Goal: Navigation & Orientation: Find specific page/section

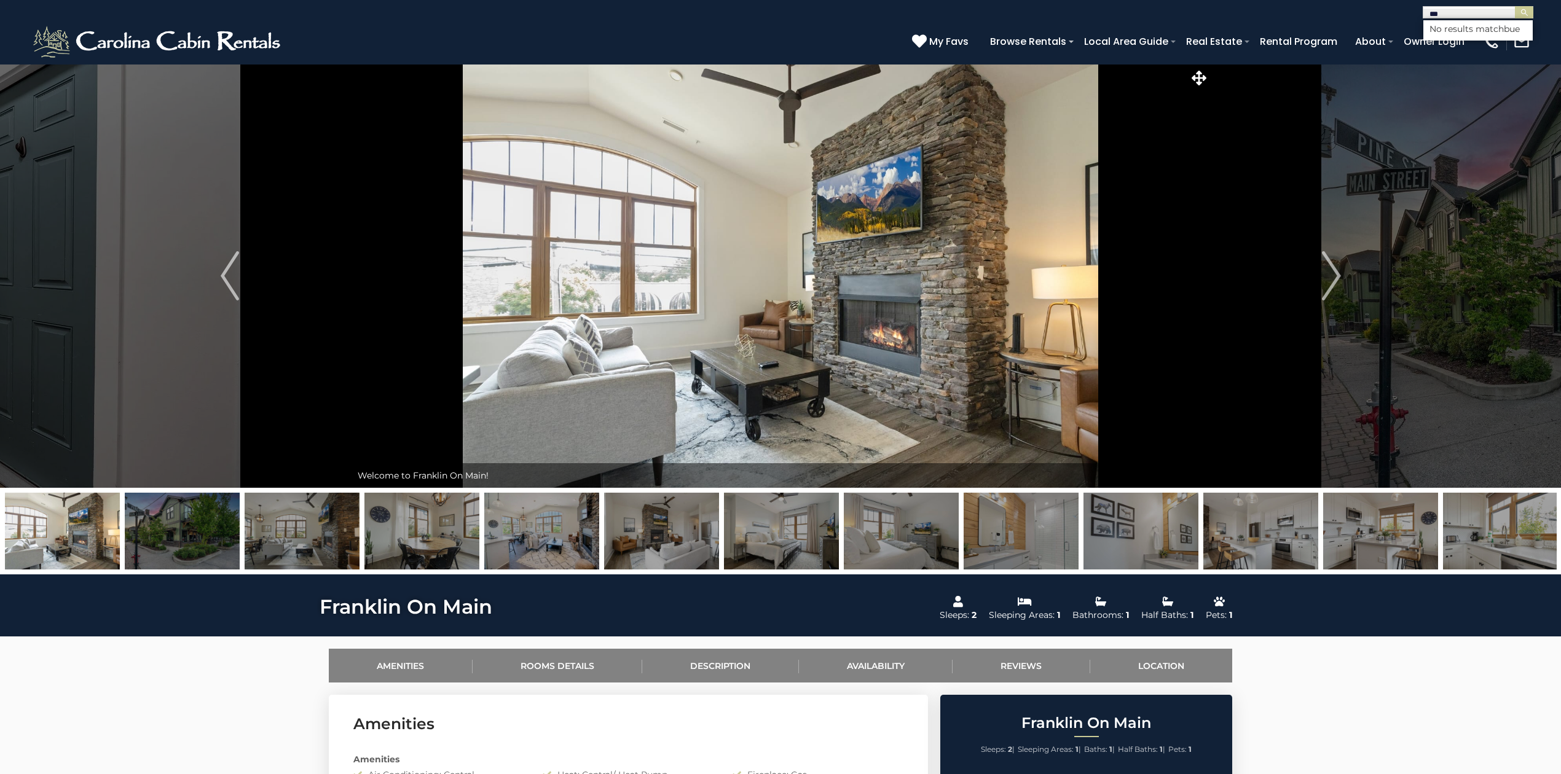
click at [1120, 541] on img at bounding box center [1140, 531] width 115 height 77
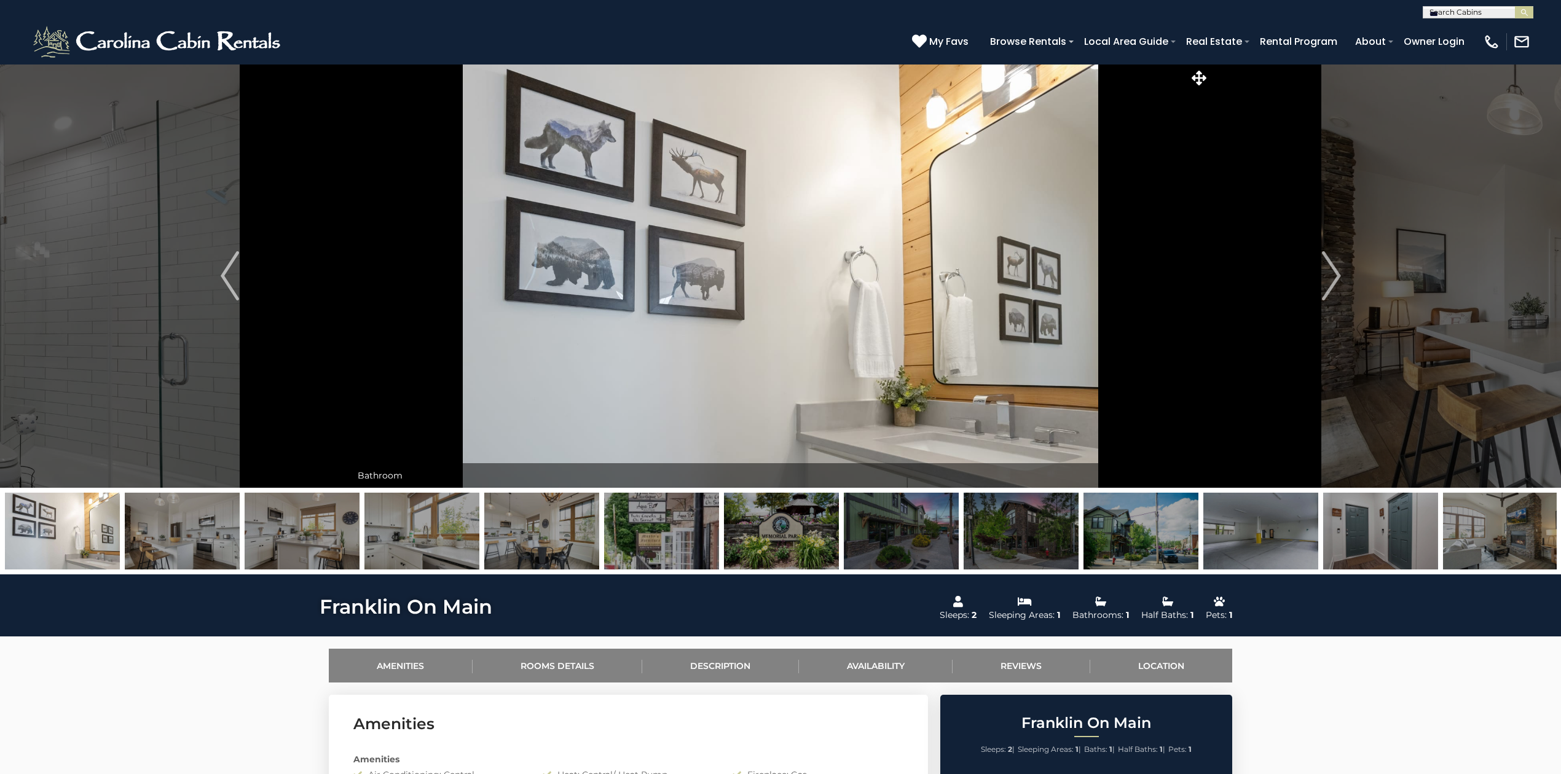
click at [1110, 531] on img at bounding box center [1140, 531] width 115 height 77
click at [1110, 531] on div at bounding box center [661, 531] width 6591 height 77
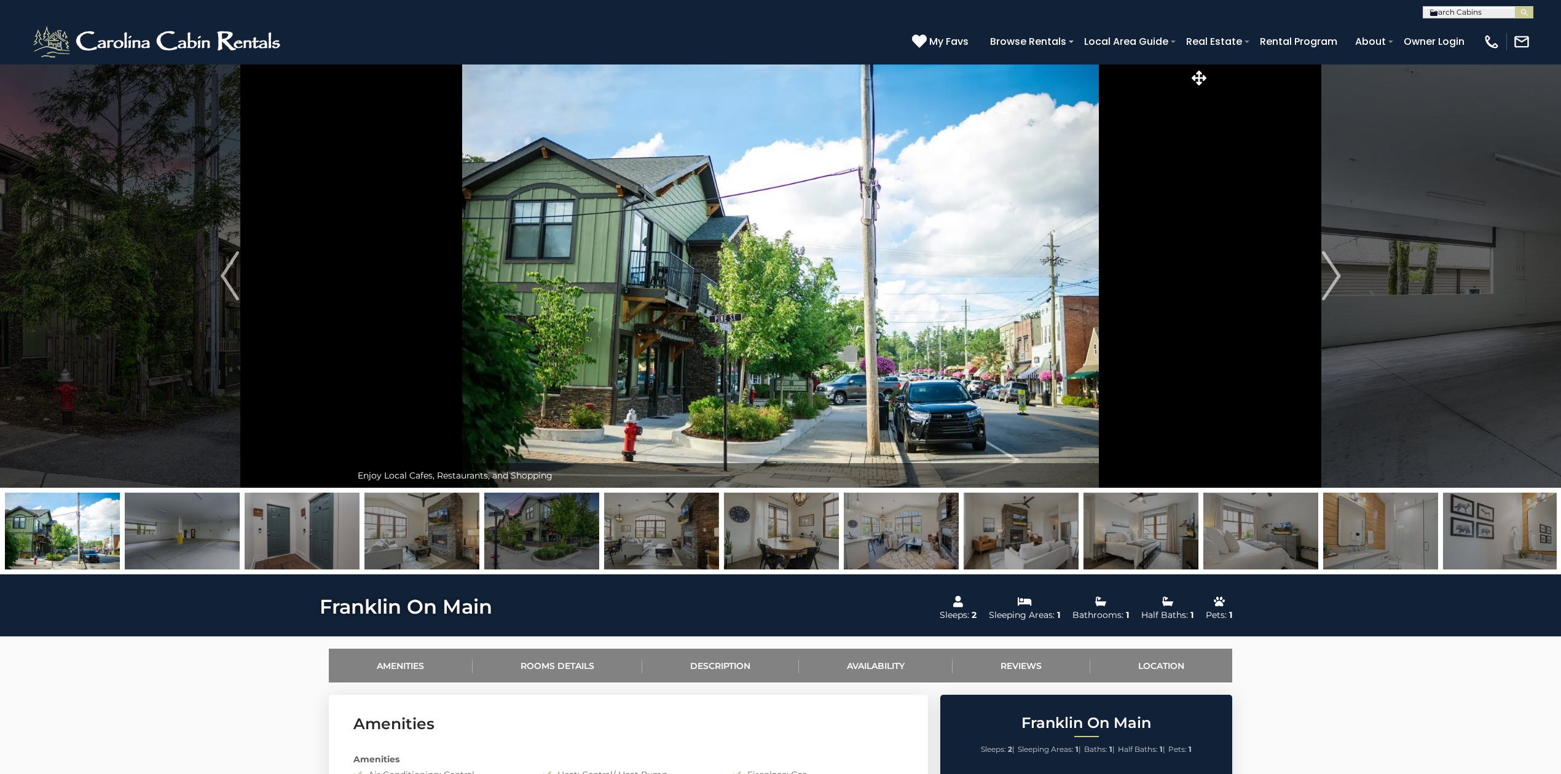
click at [1008, 530] on img at bounding box center [1021, 531] width 115 height 77
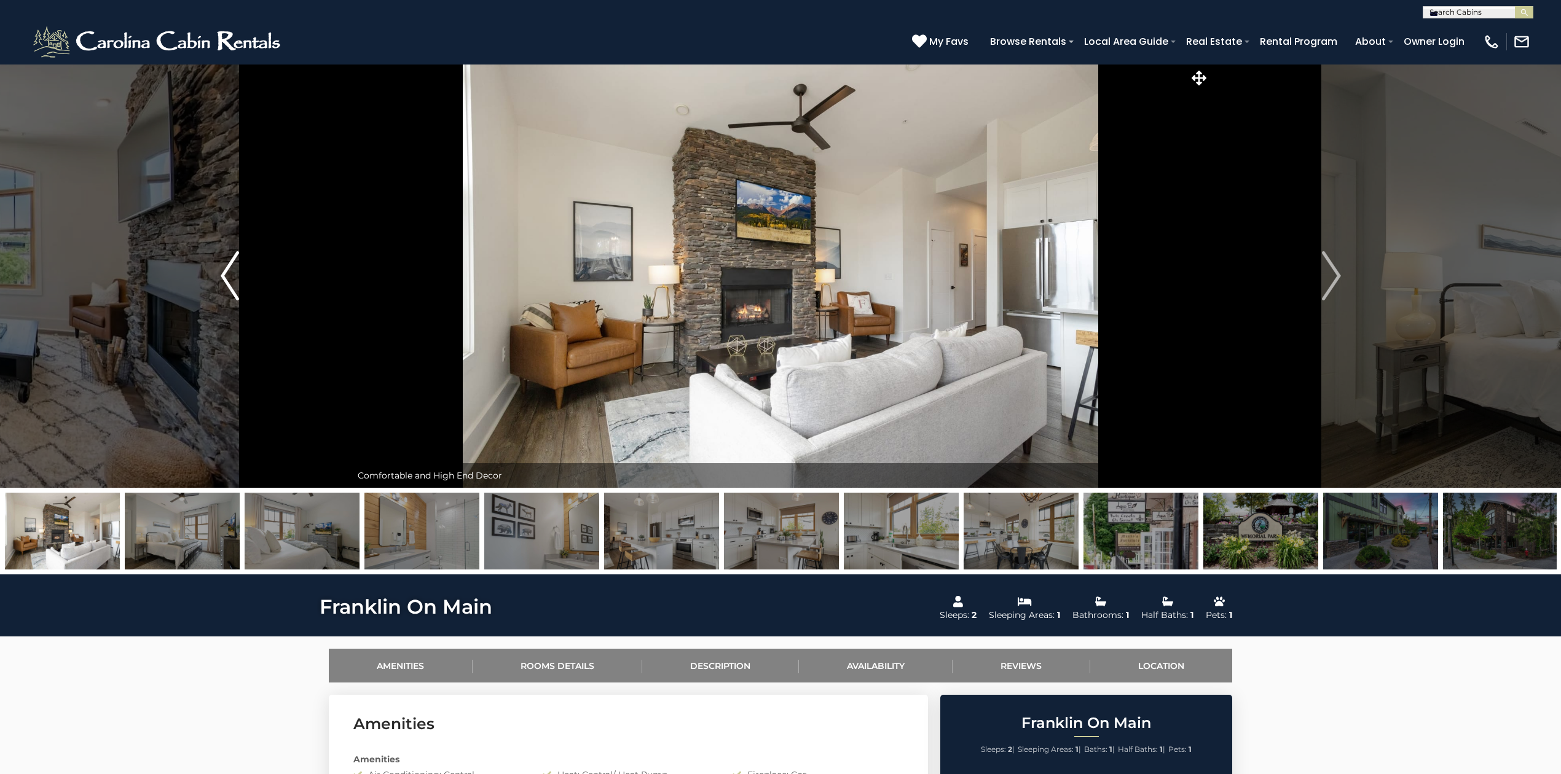
click at [221, 278] on img "Previous" at bounding box center [230, 275] width 18 height 49
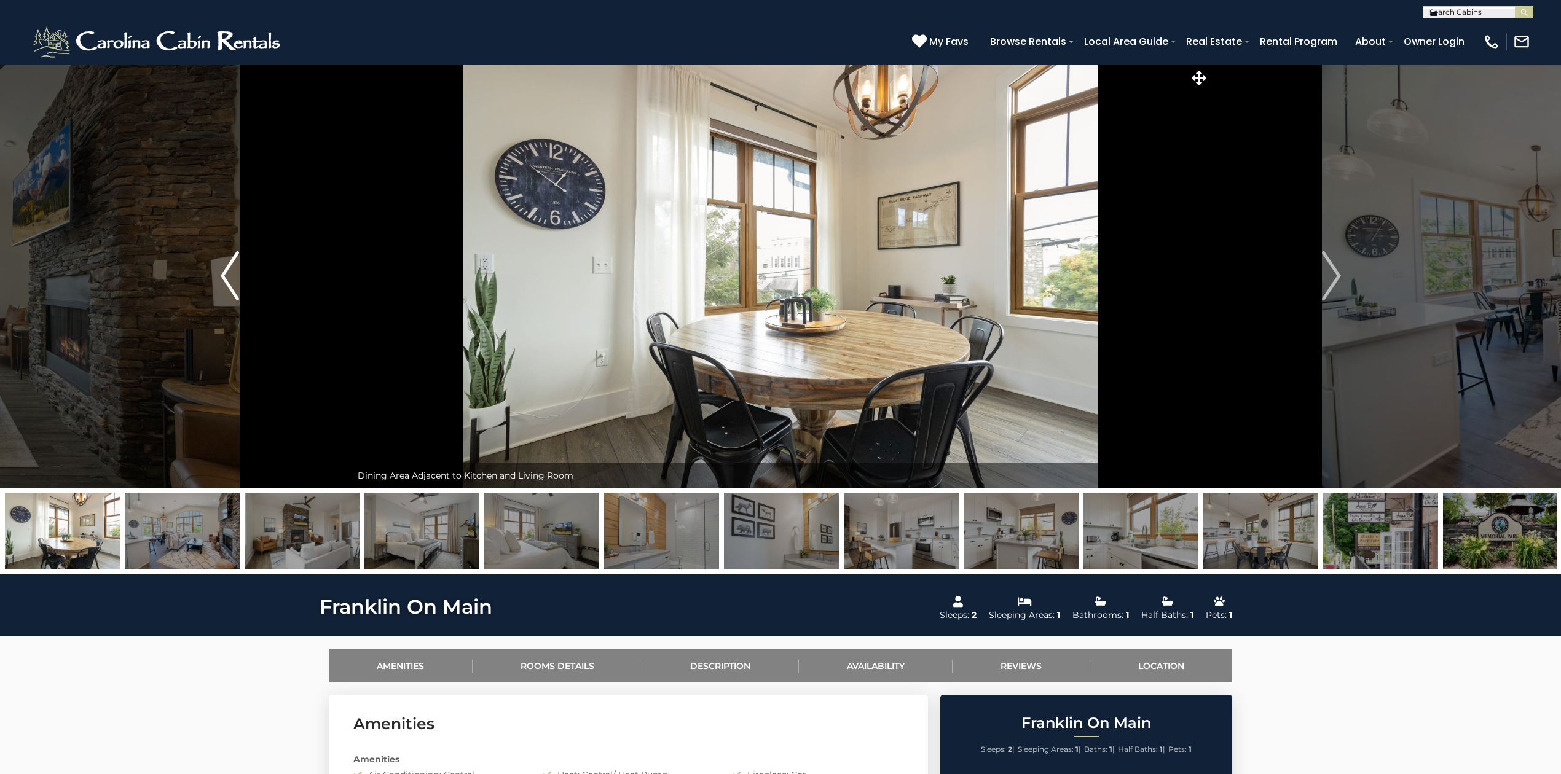
click at [216, 275] on button "Previous" at bounding box center [230, 276] width 243 height 424
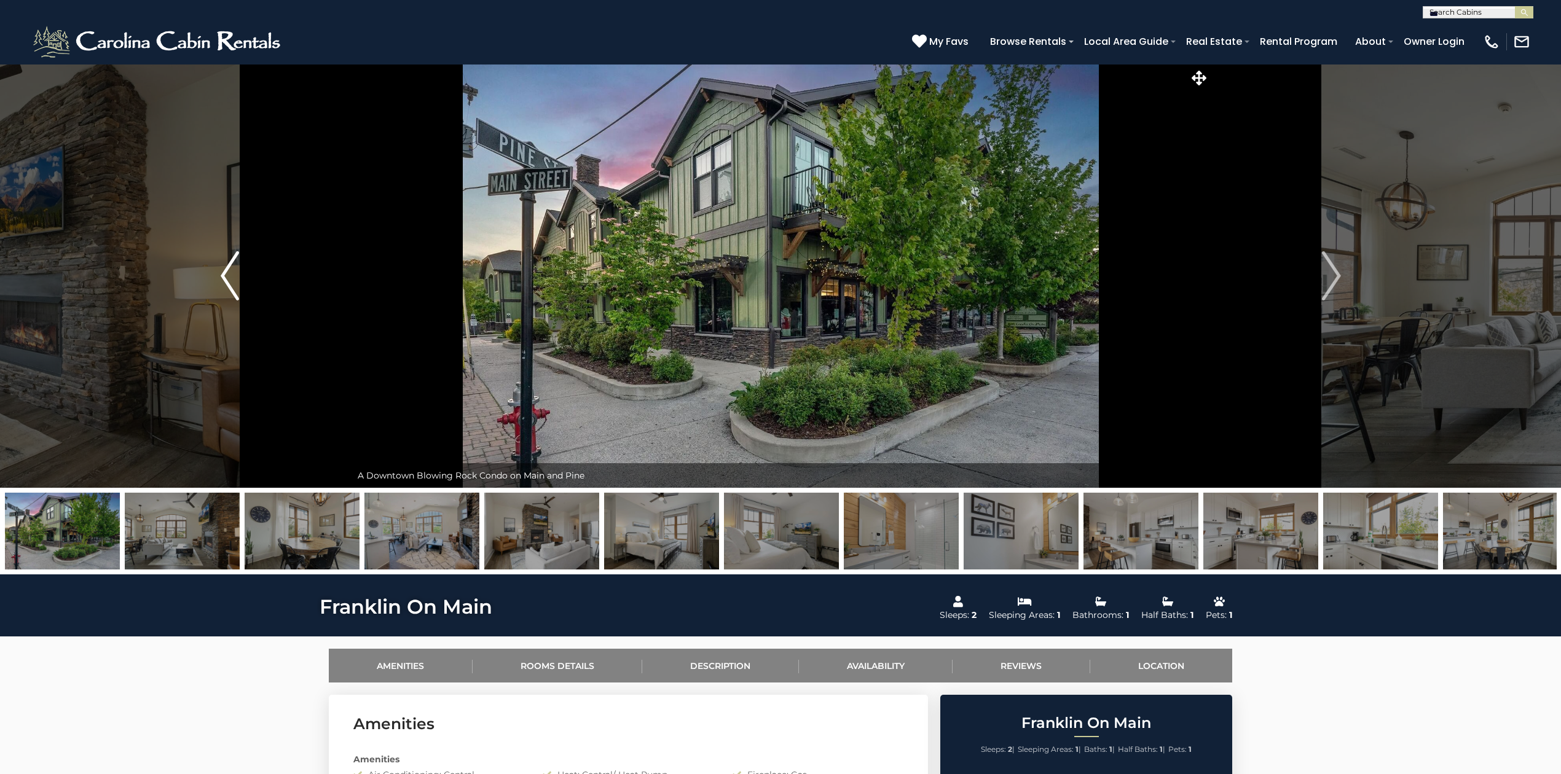
click at [216, 275] on button "Previous" at bounding box center [230, 276] width 243 height 424
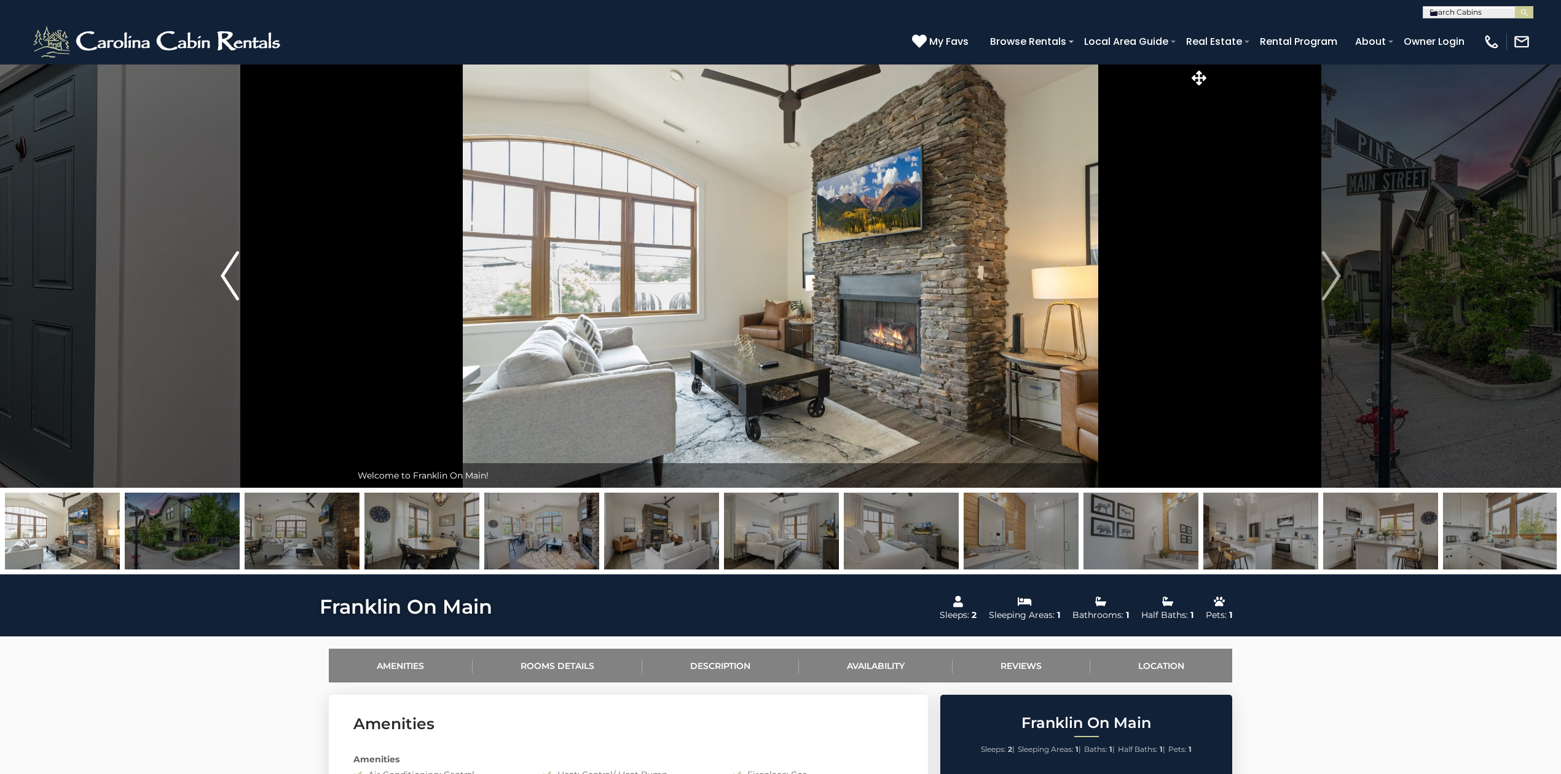
click at [216, 275] on button "Previous" at bounding box center [230, 276] width 243 height 424
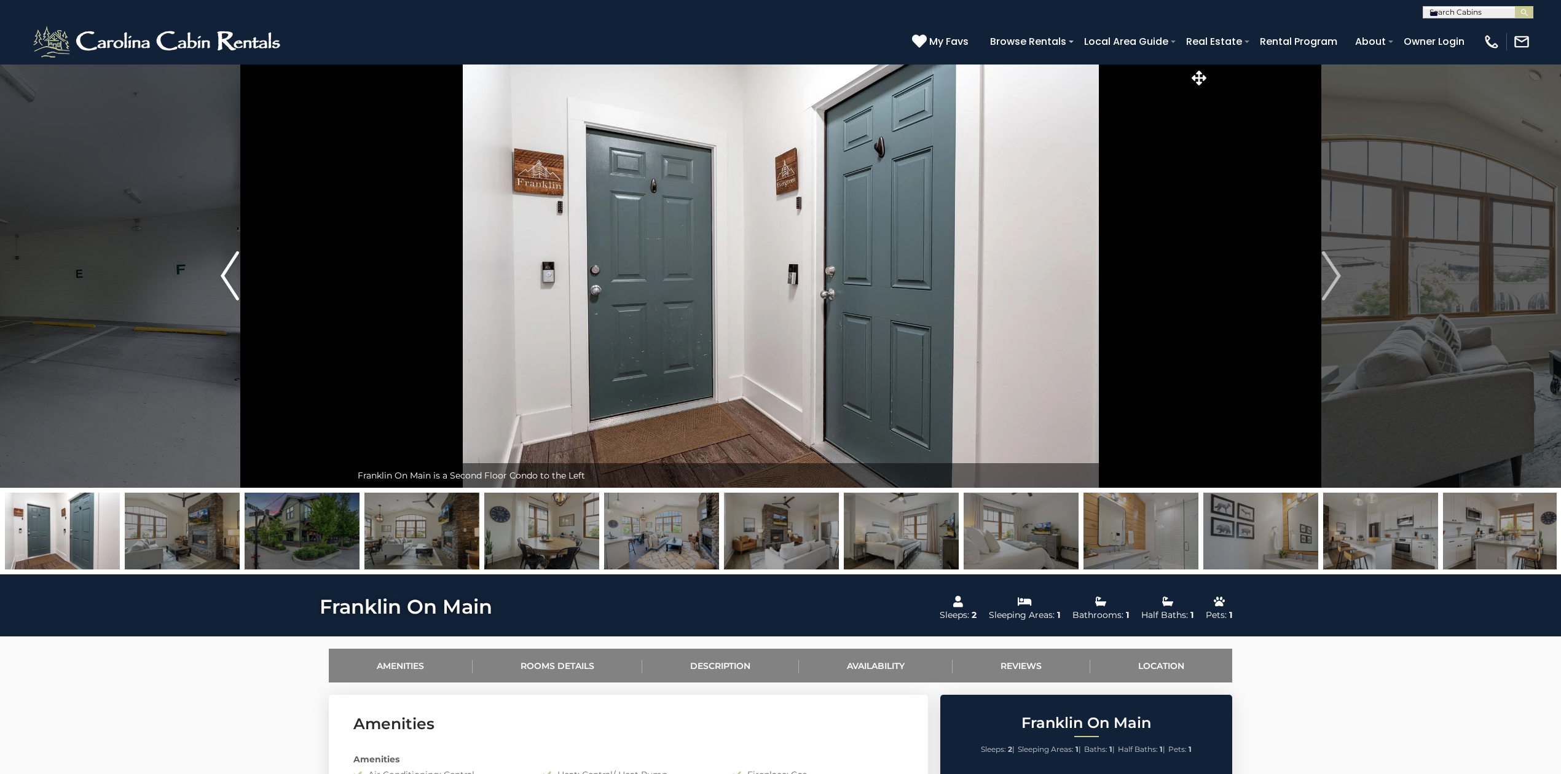
click at [216, 275] on button "Previous" at bounding box center [230, 276] width 243 height 424
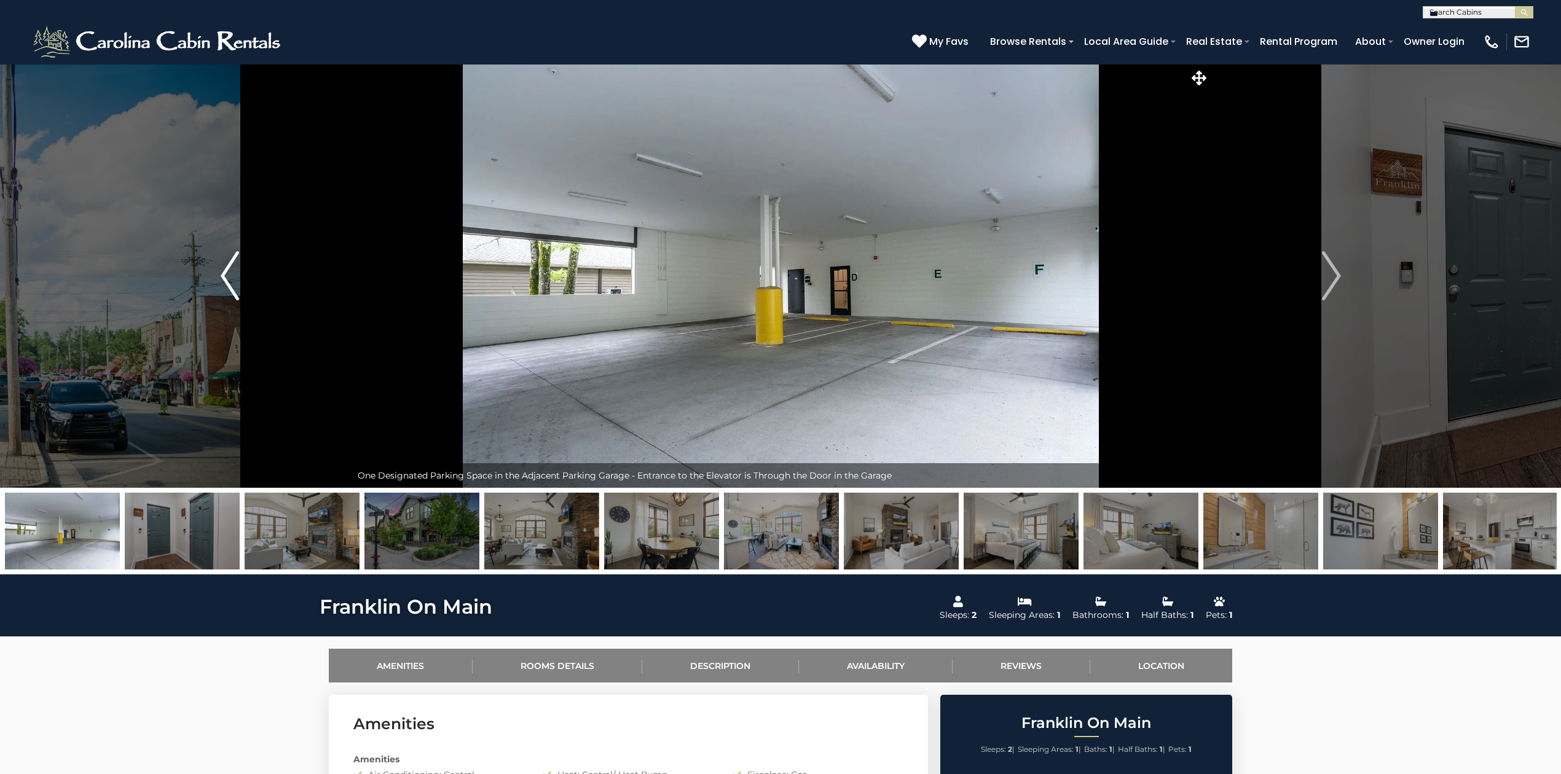
click at [216, 275] on button "Previous" at bounding box center [230, 276] width 243 height 424
